Goal: Navigation & Orientation: Find specific page/section

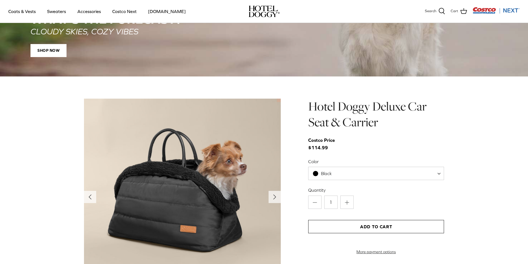
scroll to position [499, 0]
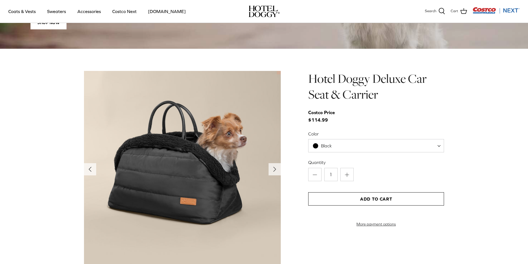
click at [345, 147] on span "Black" at bounding box center [376, 145] width 136 height 13
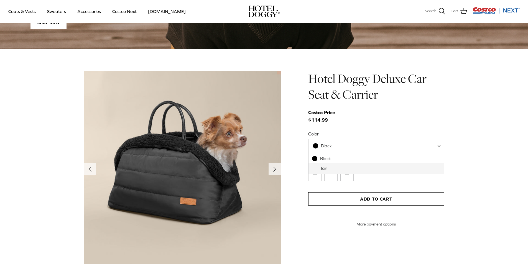
select select "Tan"
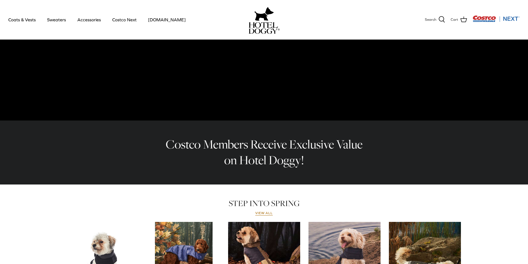
scroll to position [0, 0]
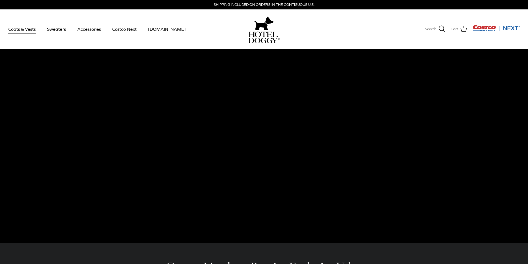
click at [24, 29] on link "Coats & Vests" at bounding box center [21, 29] width 37 height 19
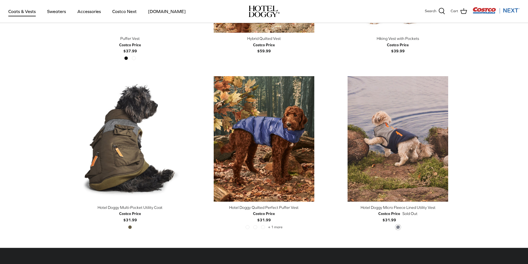
scroll to position [1136, 0]
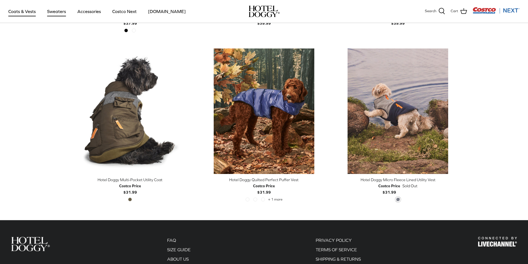
click at [49, 6] on link "Sweaters" at bounding box center [56, 11] width 29 height 19
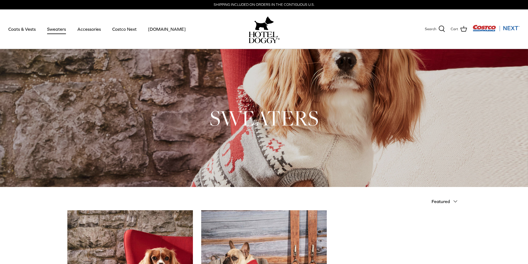
scroll to position [139, 0]
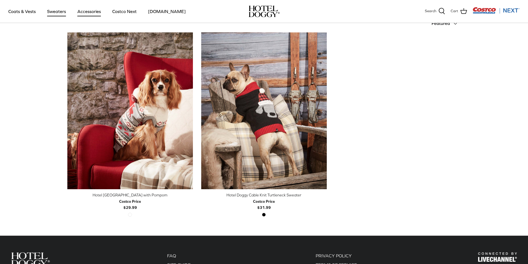
click at [95, 14] on link "Accessories" at bounding box center [89, 11] width 34 height 19
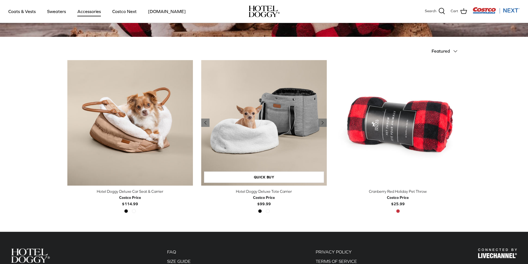
scroll to position [194, 0]
